Goal: Navigation & Orientation: Find specific page/section

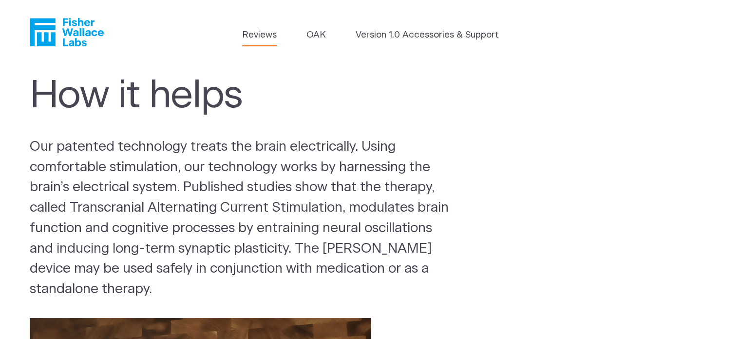
click at [269, 38] on link "Reviews" at bounding box center [259, 35] width 35 height 14
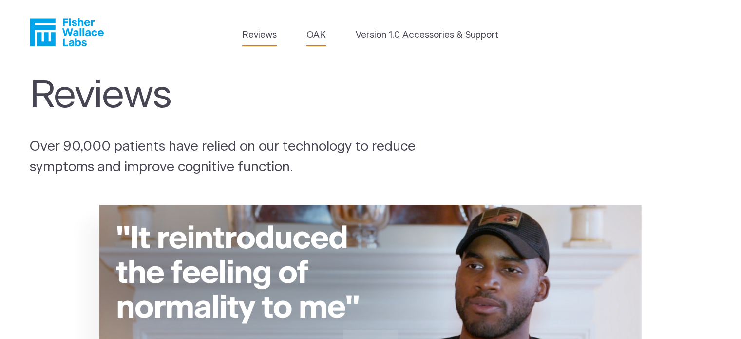
click at [314, 32] on link "OAK" at bounding box center [316, 35] width 19 height 14
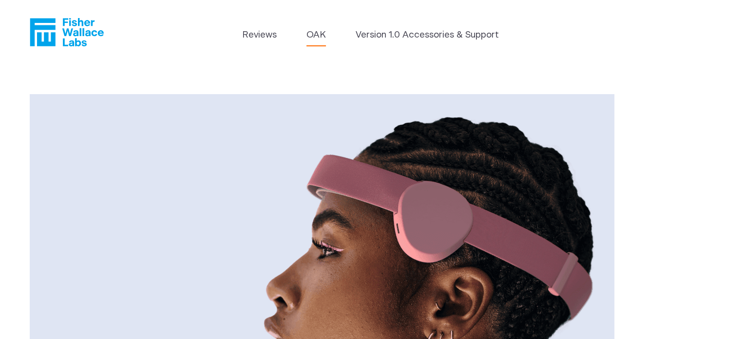
click at [443, 27] on header "Reviews OAK Version 1.0 Accessories & Support" at bounding box center [370, 32] width 741 height 64
click at [402, 40] on link "Version 1.0 Accessories & Support" at bounding box center [427, 35] width 143 height 14
